Goal: Complete application form

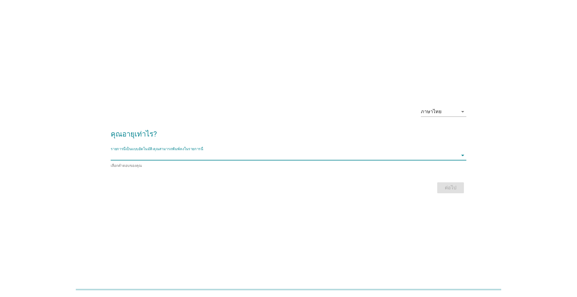
click at [149, 156] on input "รายการนี้เป็นแบบอัตโนมัติ คุณสามารถพิมพ์ลงในรายการนี้" at bounding box center [284, 155] width 347 height 10
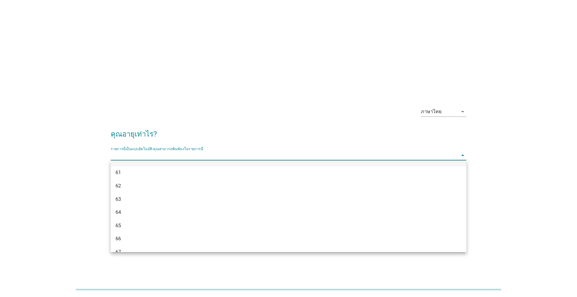
scroll to position [576, 0]
click at [135, 213] on div "65" at bounding box center [273, 215] width 317 height 7
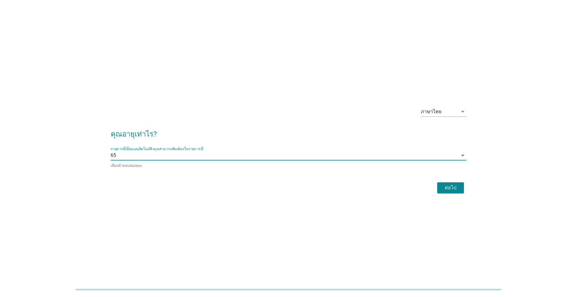
click at [453, 185] on div "ต่อไป" at bounding box center [450, 187] width 17 height 7
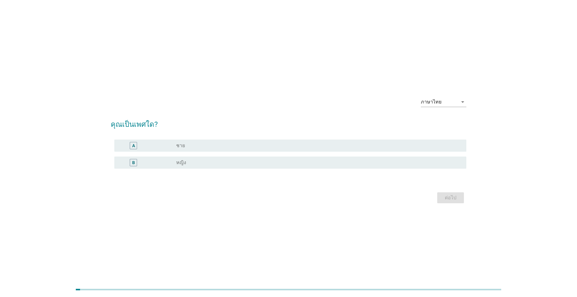
click at [365, 147] on div "radio_button_unchecked ชาย" at bounding box center [316, 145] width 280 height 6
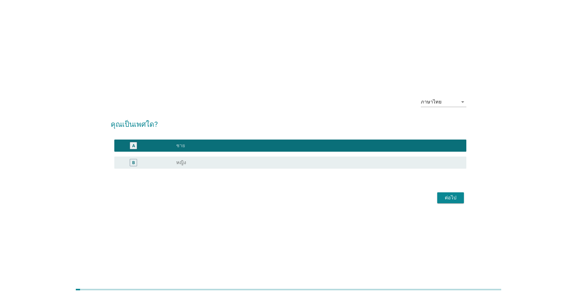
click at [447, 198] on div "ต่อไป" at bounding box center [450, 197] width 17 height 7
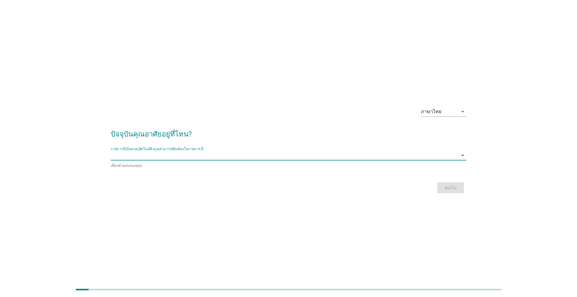
click at [199, 160] on input "รายการนี้เป็นแบบอัตโนมัติ คุณสามารถพิมพ์ลงในรายการนี้" at bounding box center [284, 155] width 347 height 10
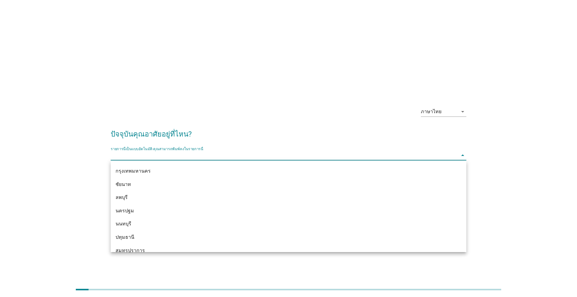
scroll to position [515, 0]
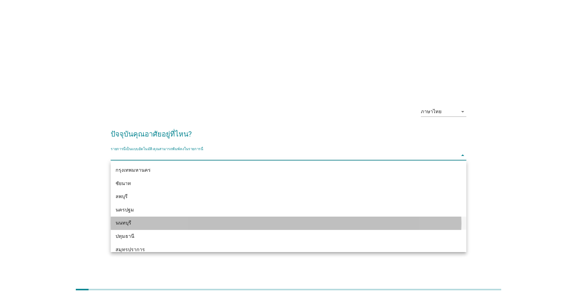
click at [131, 224] on div "นนทบุรี" at bounding box center [273, 222] width 317 height 7
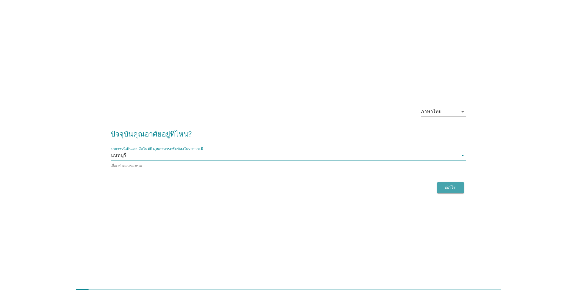
click at [447, 186] on div "ต่อไป" at bounding box center [450, 187] width 17 height 7
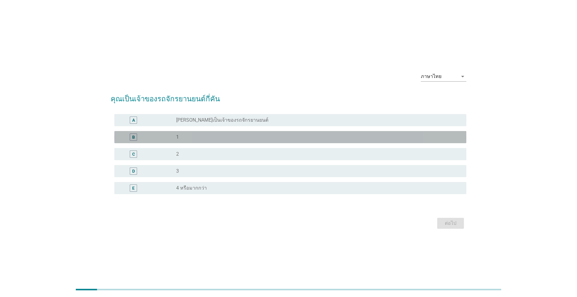
click at [286, 137] on div "radio_button_unchecked 1" at bounding box center [316, 137] width 280 height 6
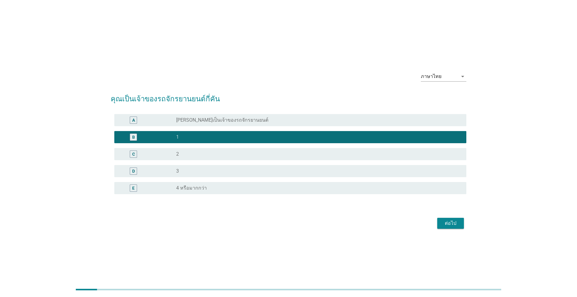
click at [452, 222] on div "ต่อไป" at bounding box center [450, 222] width 17 height 7
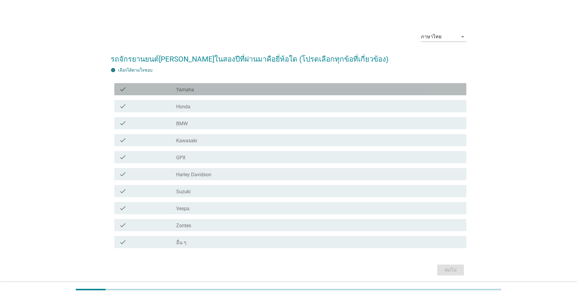
click at [179, 88] on label "Yamaha" at bounding box center [185, 90] width 18 height 6
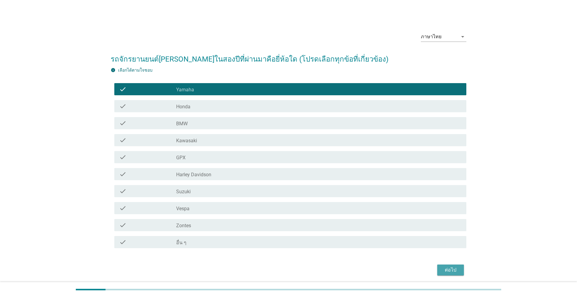
click at [452, 266] on button "ต่อไป" at bounding box center [450, 269] width 27 height 11
